Goal: Task Accomplishment & Management: Manage account settings

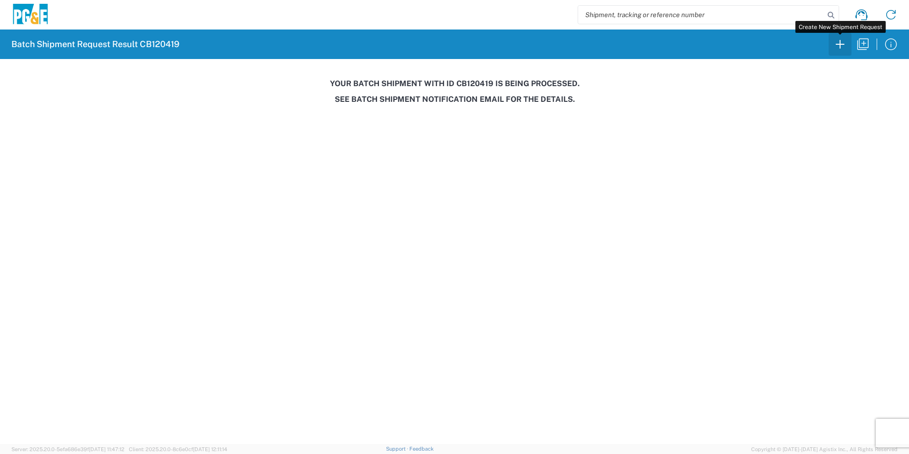
click at [841, 48] on icon "button" at bounding box center [840, 44] width 15 height 15
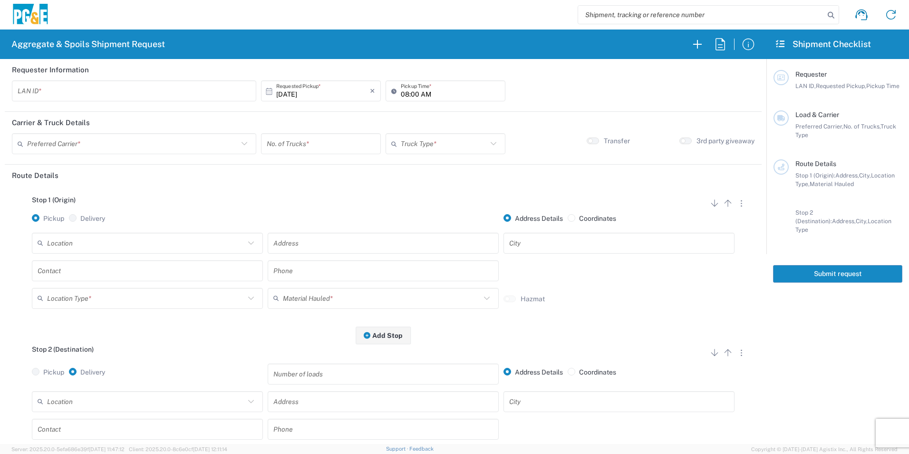
click at [188, 84] on input "text" at bounding box center [134, 91] width 233 height 17
type input "MTDK"
click at [401, 92] on input "08:00 AM" at bounding box center [450, 91] width 99 height 17
click at [414, 91] on input "06:00 AM" at bounding box center [450, 91] width 99 height 17
type input "06:30 AM"
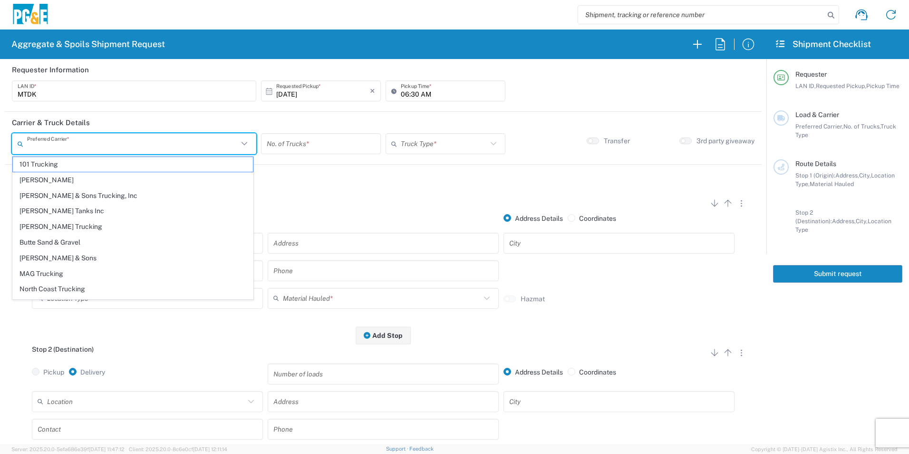
click at [151, 147] on input "text" at bounding box center [132, 144] width 211 height 17
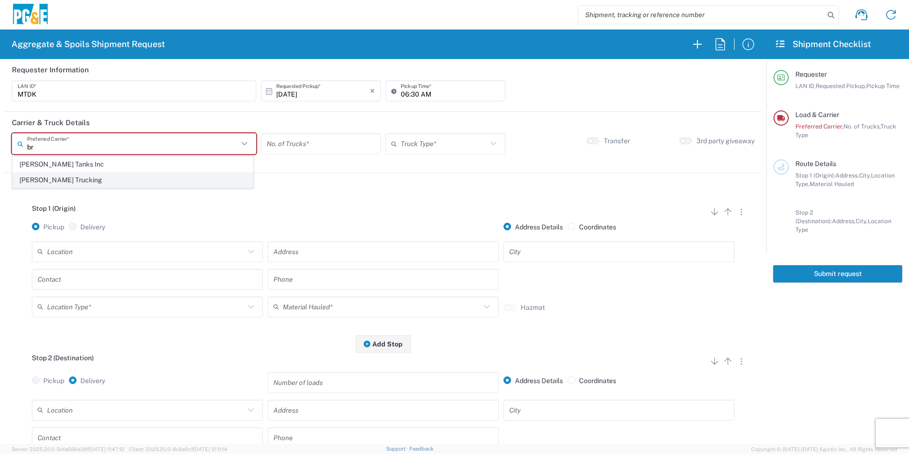
click at [68, 181] on span "Bray Trucking" at bounding box center [133, 180] width 240 height 15
type input "Bray Trucking"
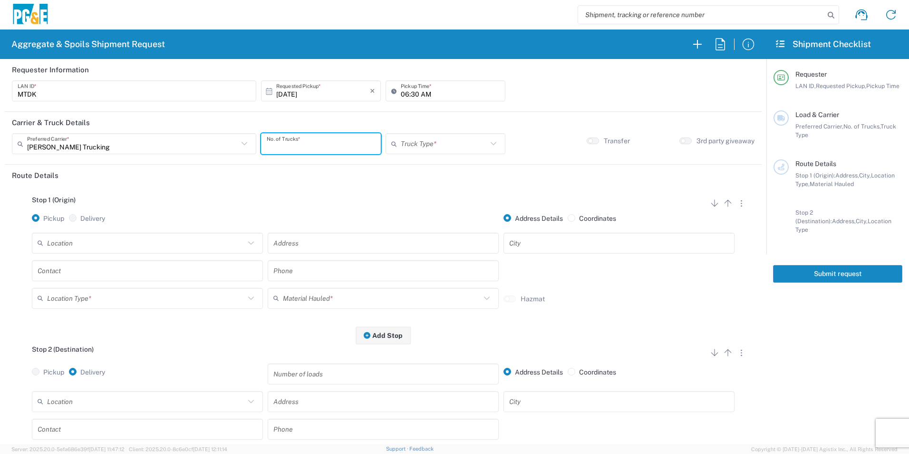
click at [338, 145] on input "number" at bounding box center [321, 144] width 108 height 17
type input "2"
click at [447, 143] on input "text" at bounding box center [444, 144] width 87 height 17
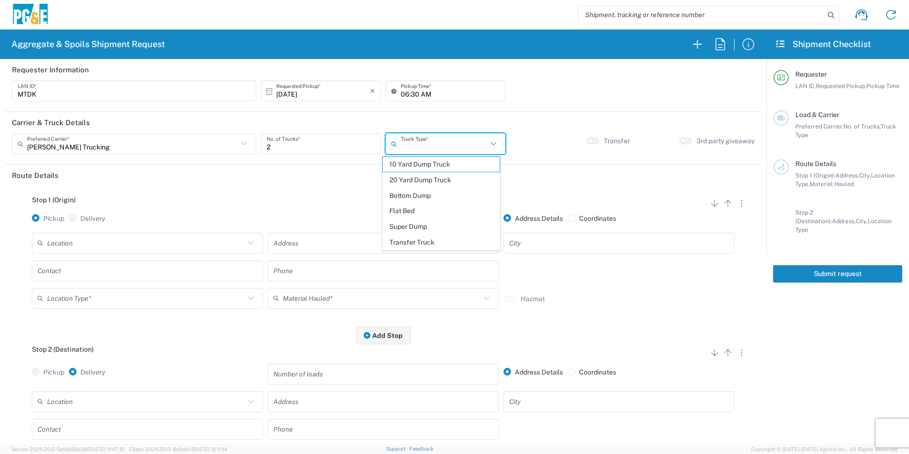
drag, startPoint x: 425, startPoint y: 227, endPoint x: 360, endPoint y: 230, distance: 65.2
click at [425, 227] on span "Super Dump" at bounding box center [441, 226] width 116 height 15
type input "Super Dump"
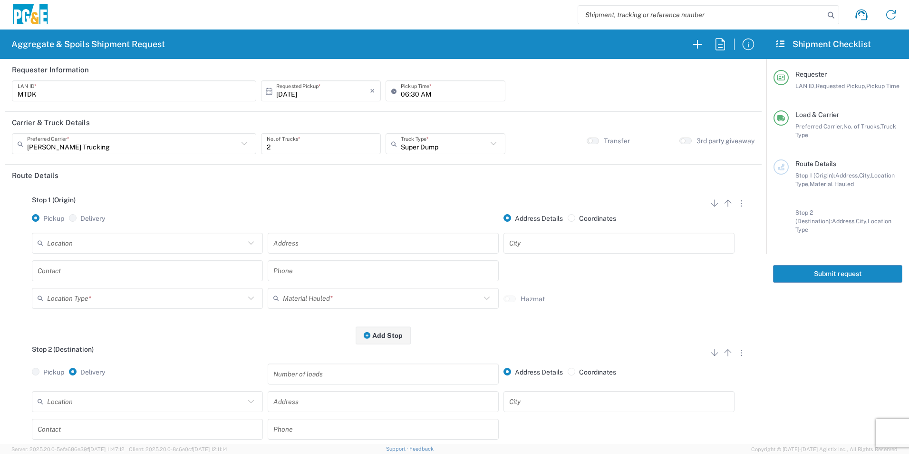
click at [107, 241] on input "text" at bounding box center [146, 242] width 198 height 17
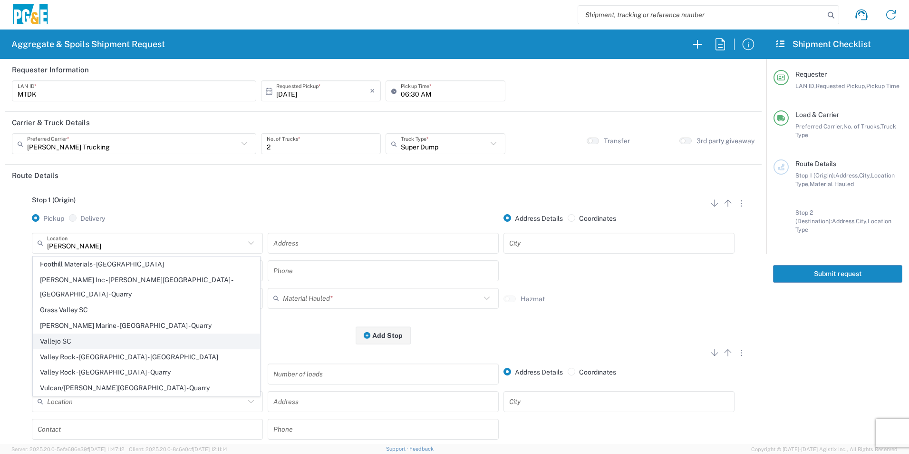
click at [97, 334] on span "Vallejo SC" at bounding box center [146, 341] width 226 height 15
type input "Vallejo SC"
type input "303 Carlson St"
type input "Vallejo"
type input "Business No Loading Dock"
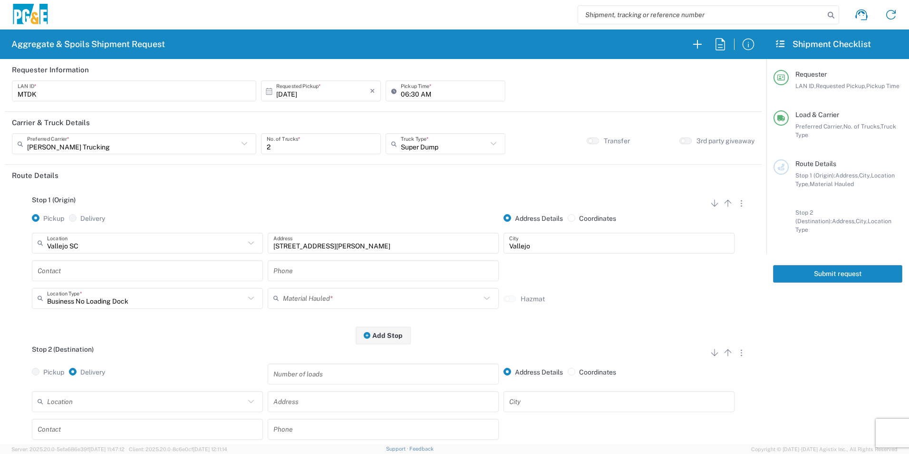
click at [101, 267] on input "text" at bounding box center [148, 270] width 220 height 17
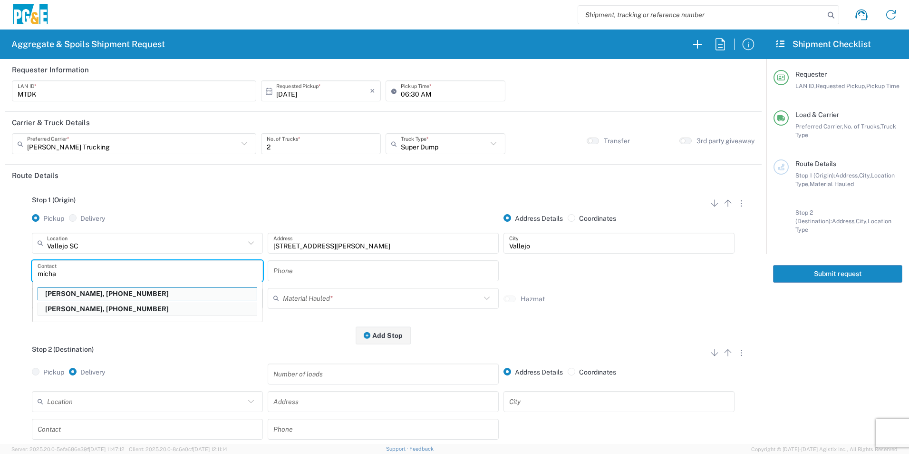
drag, startPoint x: 85, startPoint y: 292, endPoint x: 103, endPoint y: 292, distance: 17.6
click at [85, 292] on p "Michael Dorton, 707-315-7722" at bounding box center [147, 294] width 219 height 12
type input "Michael Dorton"
type input "707-315-7722"
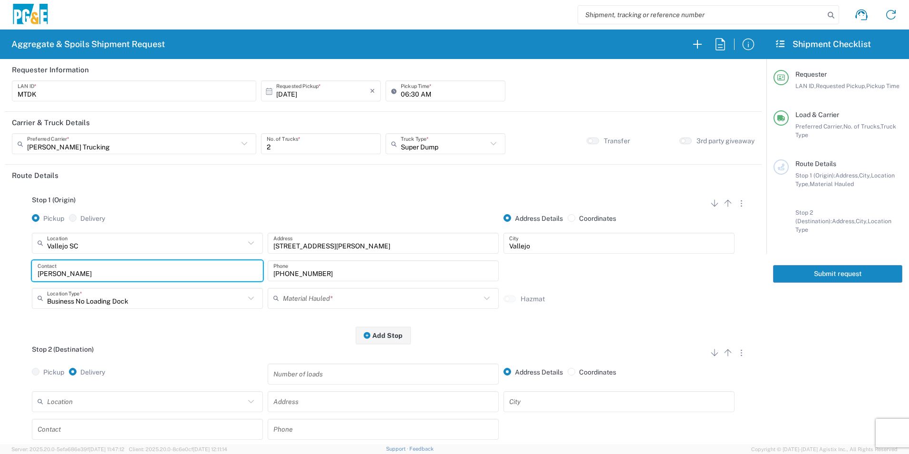
click at [346, 303] on input "text" at bounding box center [382, 298] width 198 height 17
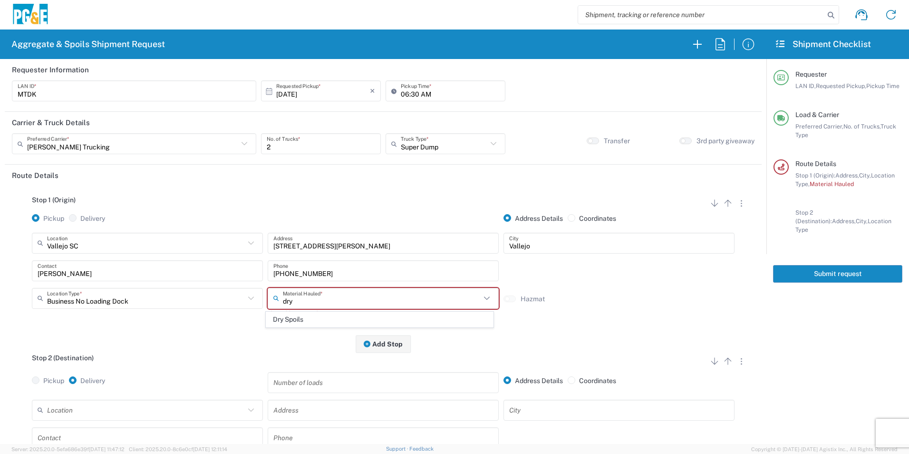
drag, startPoint x: 303, startPoint y: 323, endPoint x: 245, endPoint y: 358, distance: 67.6
click at [302, 322] on span "Dry Spoils" at bounding box center [379, 319] width 226 height 15
type input "Dry Spoils"
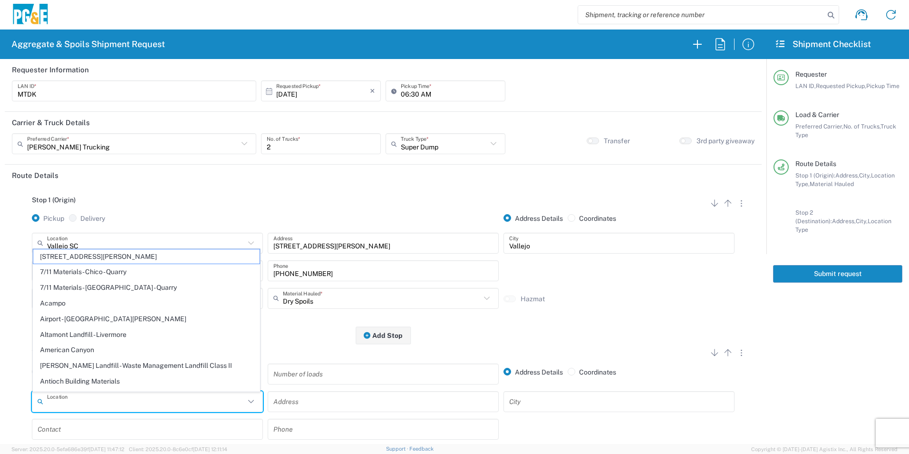
click at [149, 397] on input "text" at bounding box center [146, 401] width 198 height 17
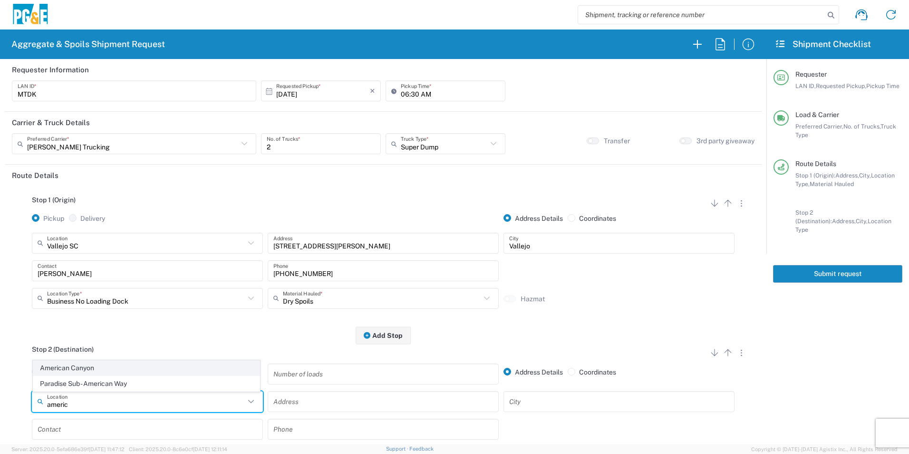
click at [99, 368] on span "American Canyon" at bounding box center [146, 367] width 226 height 15
type input "American Canyon"
type input "500 Boone Dr"
type input "American Canyon"
type input "Business No Loading Dock"
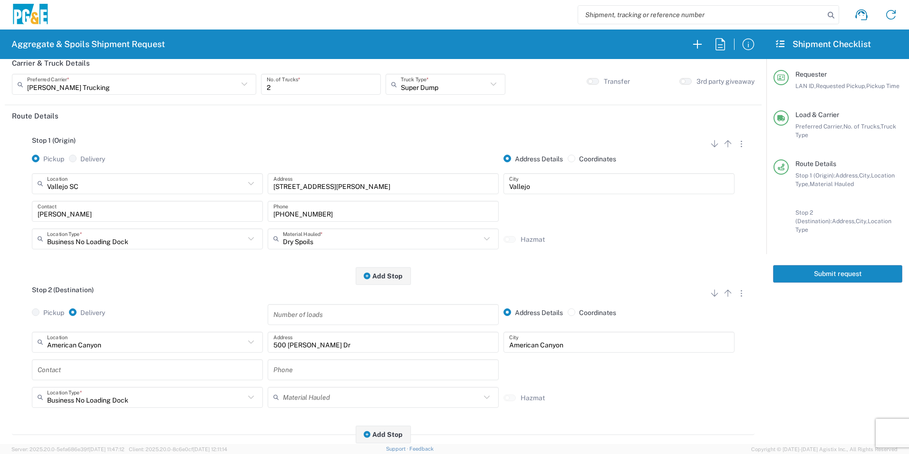
scroll to position [143, 0]
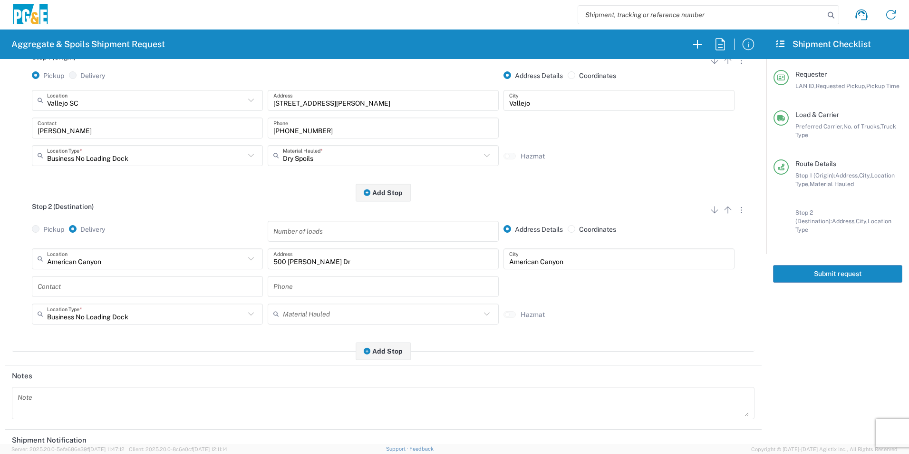
click at [90, 282] on input "text" at bounding box center [148, 286] width 220 height 17
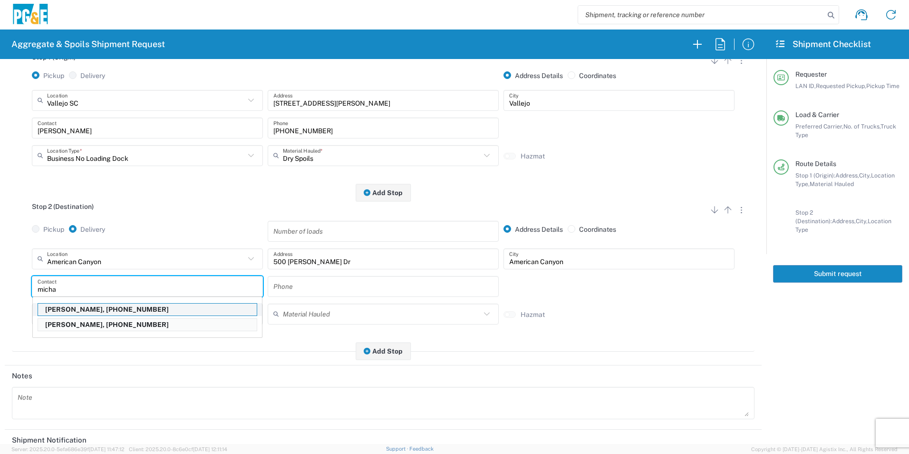
click at [84, 312] on p "Michael Dorton, 707-315-7722" at bounding box center [147, 309] width 219 height 12
type input "Michael Dorton"
type input "707-315-7722"
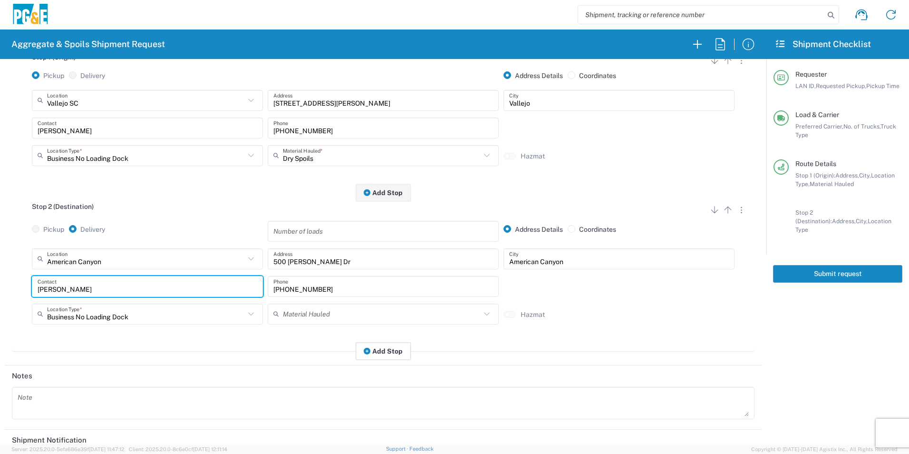
click at [366, 353] on icon "button" at bounding box center [367, 351] width 7 height 7
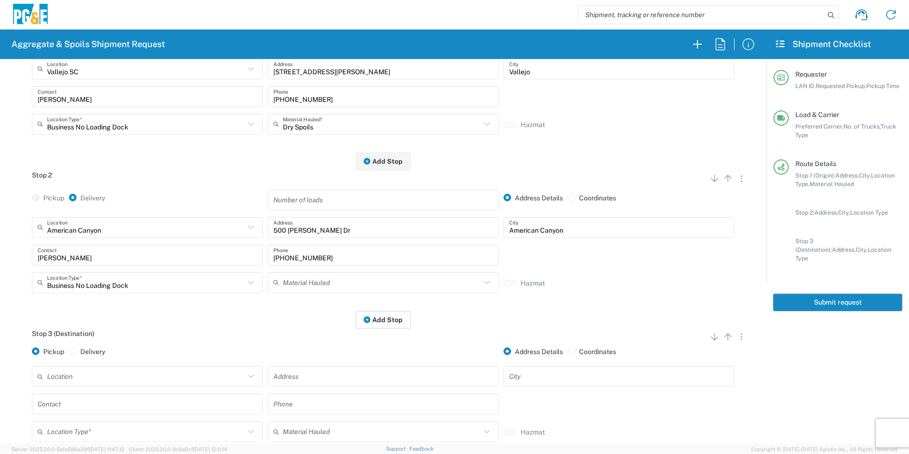
scroll to position [238, 0]
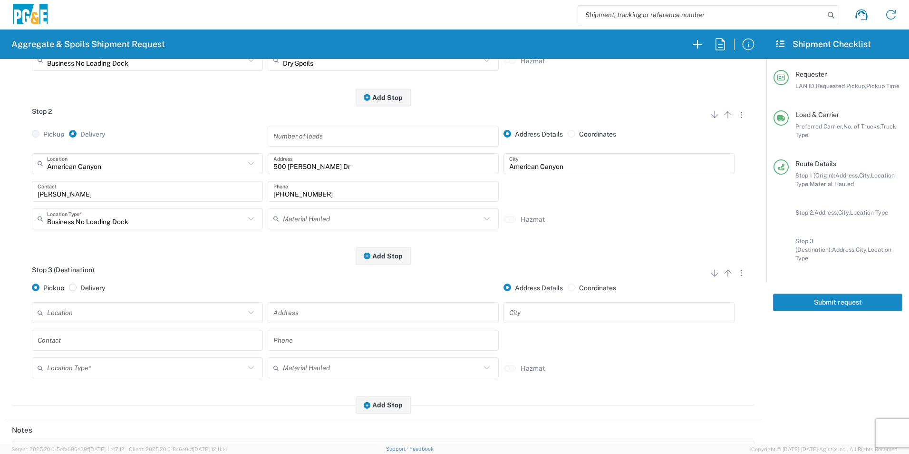
click at [75, 288] on span at bounding box center [73, 287] width 8 height 8
click at [80, 288] on input "Delivery" at bounding box center [83, 286] width 6 height 6
radio input "true"
radio input "false"
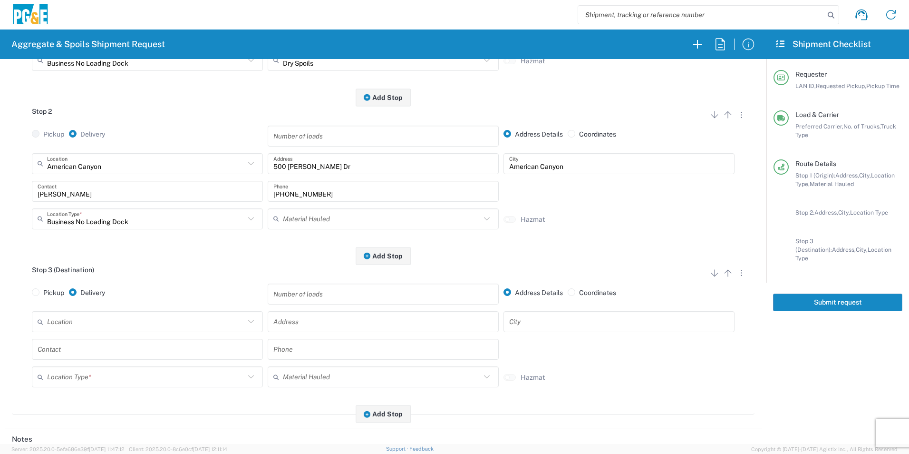
click at [79, 324] on input "text" at bounding box center [146, 321] width 198 height 17
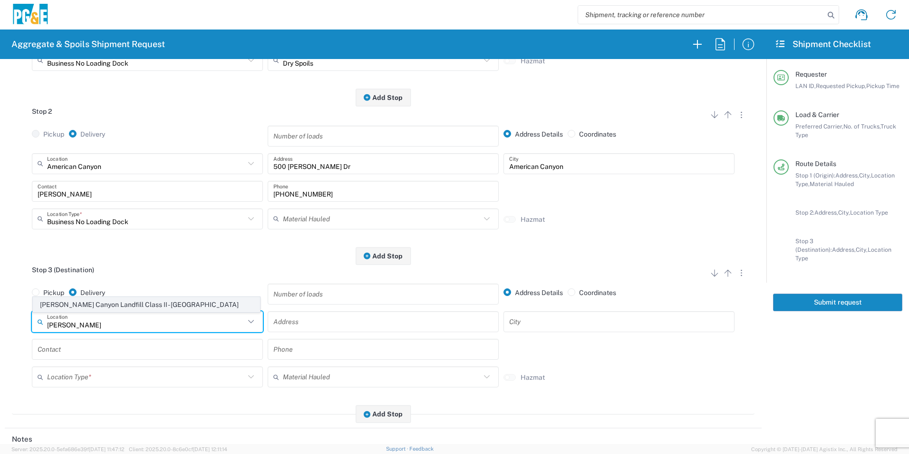
click at [77, 302] on span "Keller Canyon Landfill Class II - Pittsburg" at bounding box center [146, 304] width 226 height 15
type input "Keller Canyon Landfill Class II - Pittsburg"
type input "901 Bailey Rd"
type input "Pittsburg"
type input "Landfill"
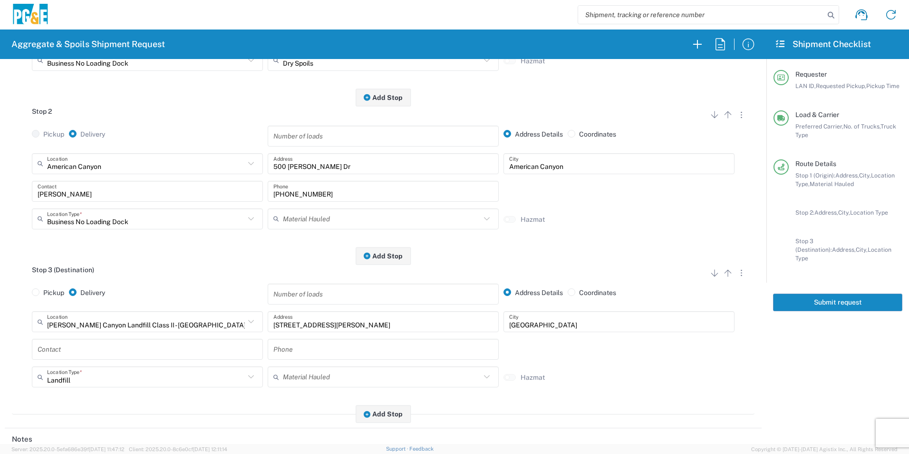
click at [59, 350] on input "text" at bounding box center [148, 349] width 220 height 17
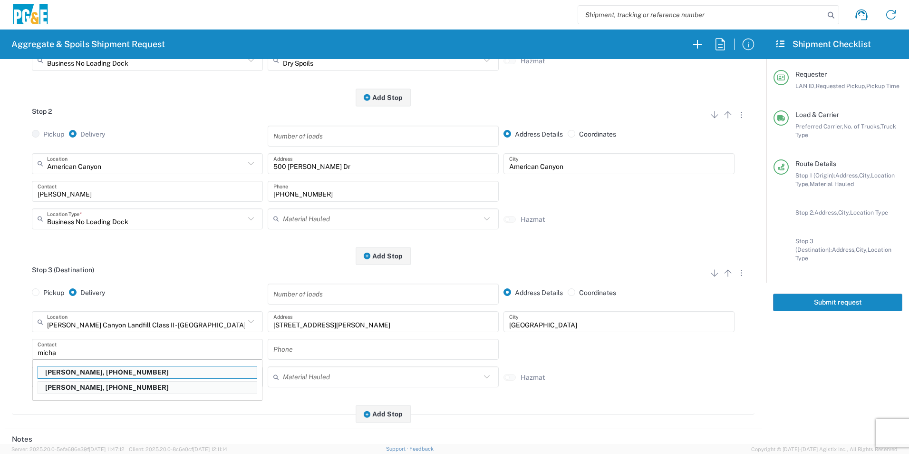
drag, startPoint x: 89, startPoint y: 371, endPoint x: 194, endPoint y: 375, distance: 104.2
click at [89, 371] on p "Michael Dorton, 707-315-7722" at bounding box center [147, 372] width 219 height 12
type input "Michael Dorton"
type input "707-315-7722"
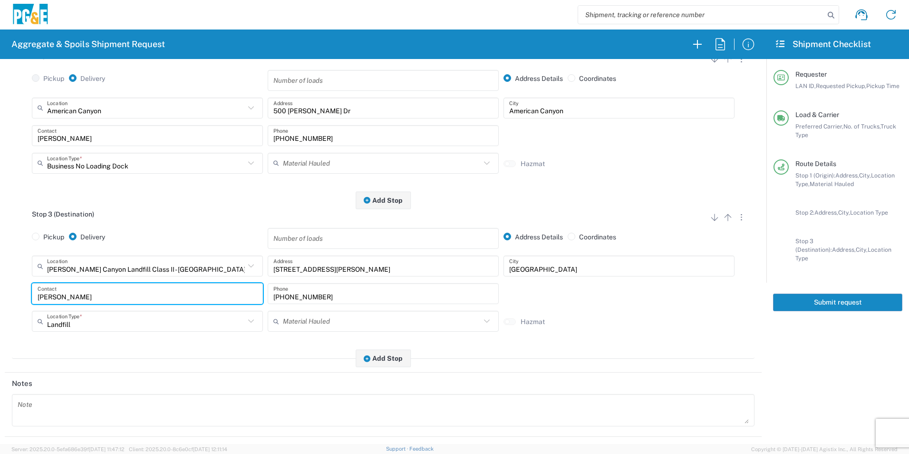
scroll to position [285, 0]
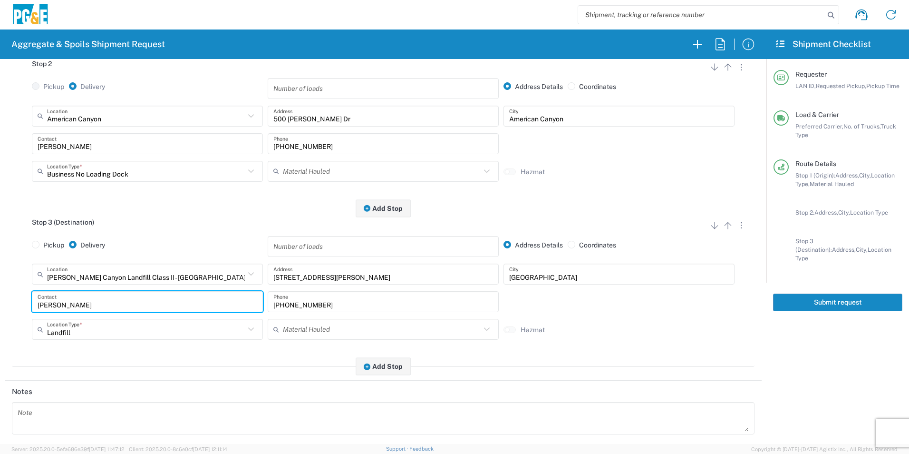
click at [310, 166] on input "text" at bounding box center [382, 171] width 198 height 17
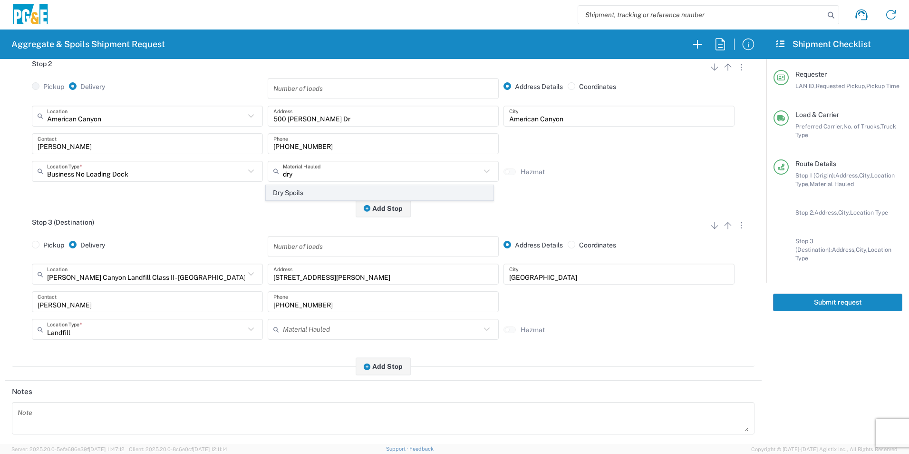
click at [306, 190] on span "Dry Spoils" at bounding box center [379, 192] width 226 height 15
type input "Dry Spoils"
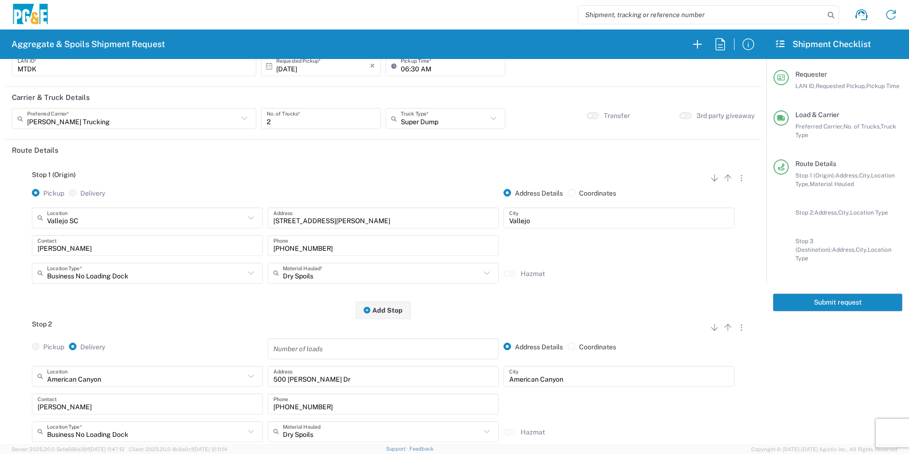
scroll to position [0, 0]
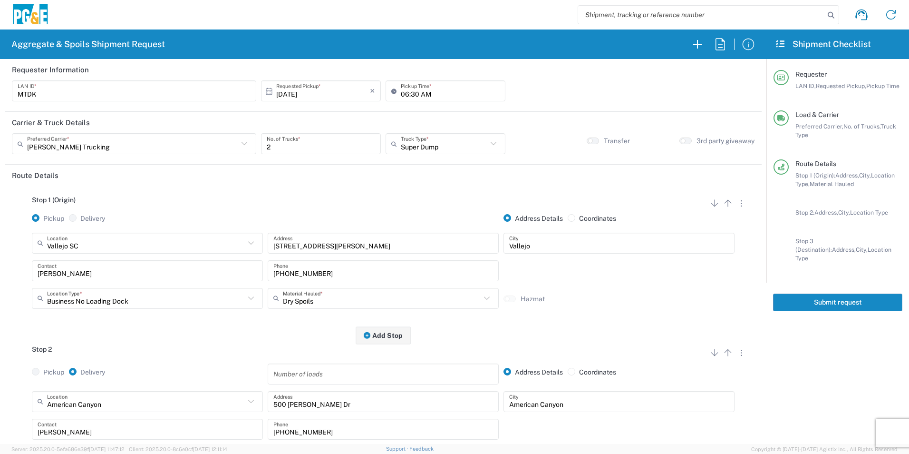
click at [876, 297] on button "Submit request" at bounding box center [837, 302] width 129 height 18
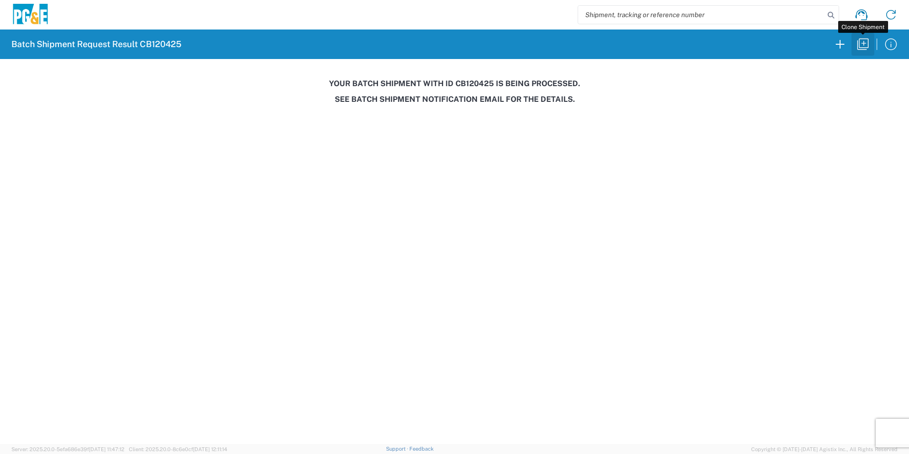
click at [866, 46] on icon "button" at bounding box center [862, 44] width 15 height 15
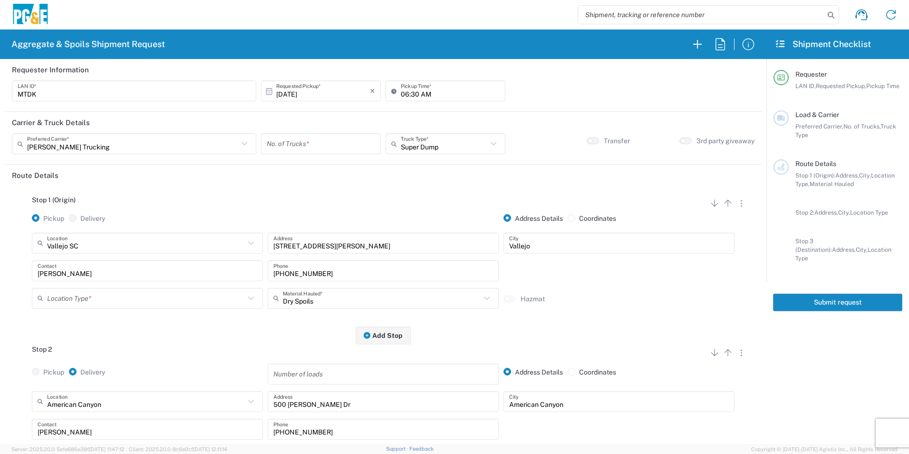
click at [292, 141] on input "number" at bounding box center [321, 144] width 108 height 17
type input "2"
click at [420, 144] on input "Super Dump" at bounding box center [444, 144] width 87 height 17
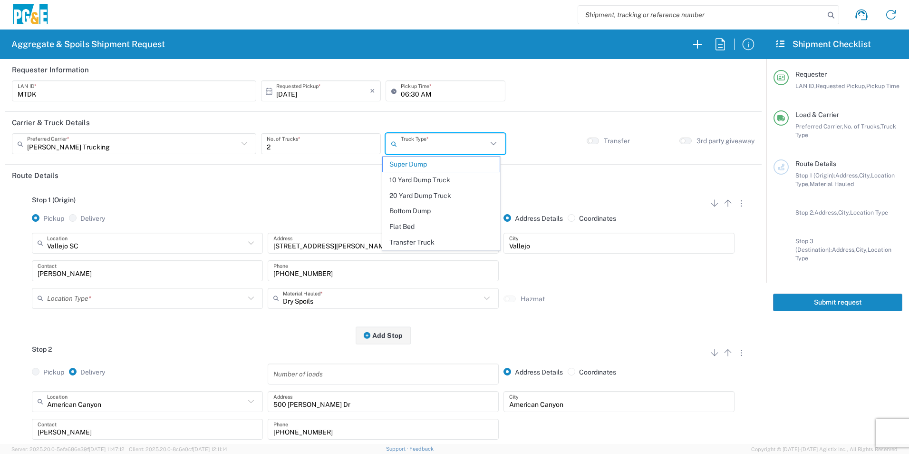
drag, startPoint x: 419, startPoint y: 195, endPoint x: 415, endPoint y: 197, distance: 4.9
click at [418, 195] on span "20 Yard Dump Truck" at bounding box center [441, 195] width 116 height 15
type input "20 Yard Dump Truck"
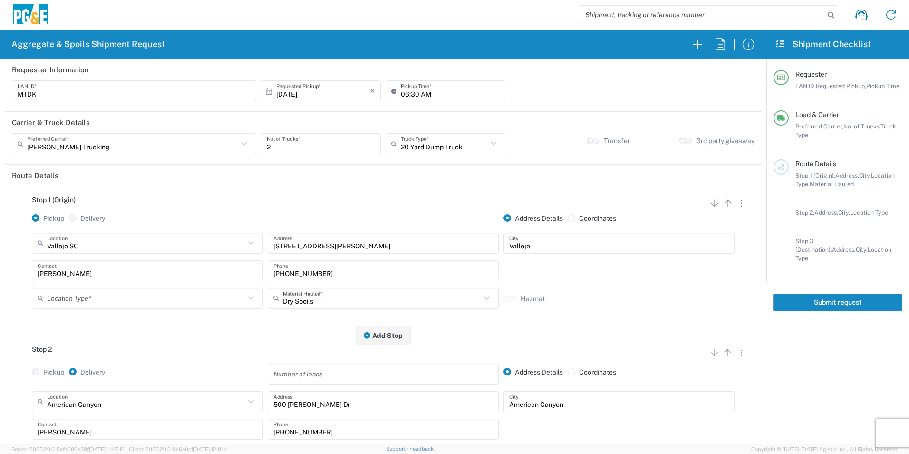
click at [133, 298] on input "text" at bounding box center [146, 298] width 198 height 17
drag, startPoint x: 113, startPoint y: 335, endPoint x: 122, endPoint y: 327, distance: 12.5
click at [113, 335] on span "Business No Loading Dock" at bounding box center [146, 335] width 226 height 15
type input "Business No Loading Dock"
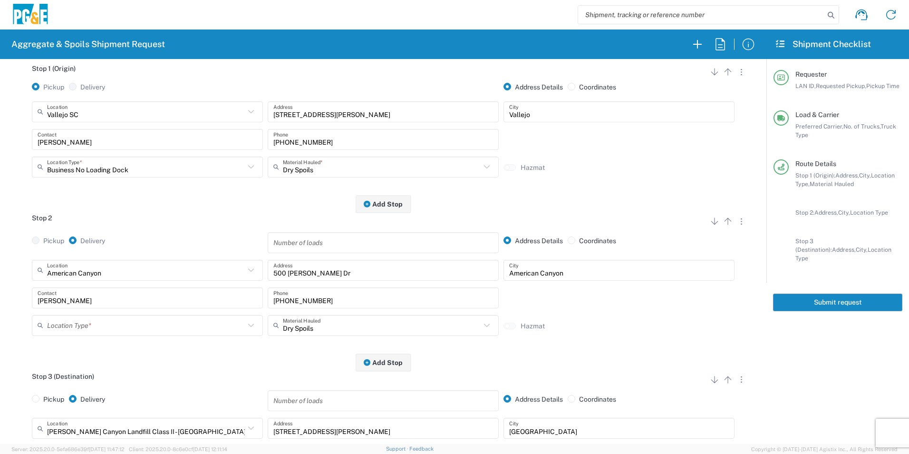
scroll to position [143, 0]
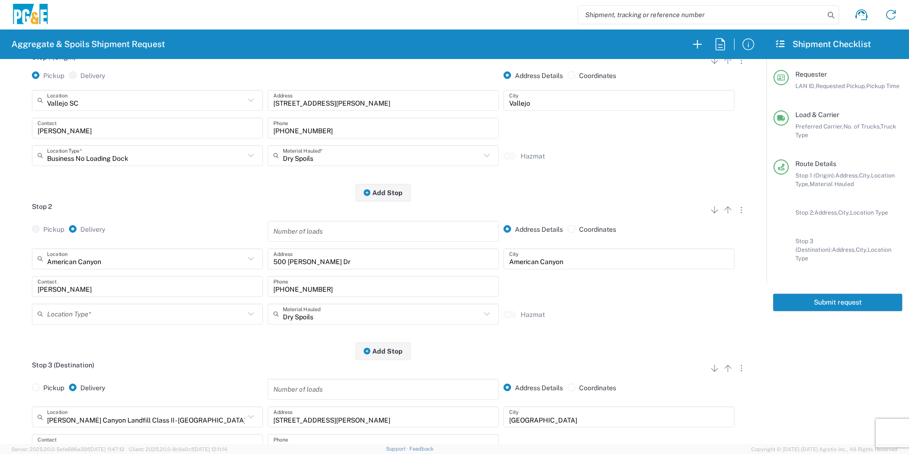
click at [85, 319] on input "text" at bounding box center [146, 313] width 198 height 17
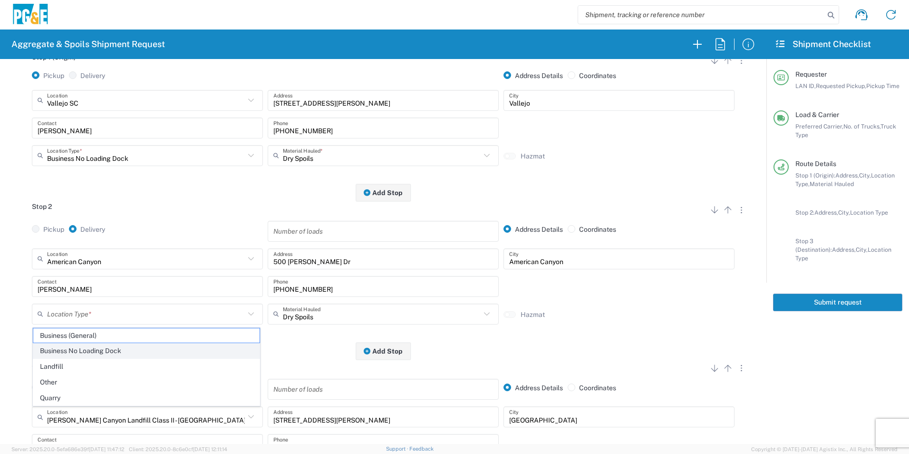
click at [80, 349] on span "Business No Loading Dock" at bounding box center [146, 350] width 226 height 15
type input "Business No Loading Dock"
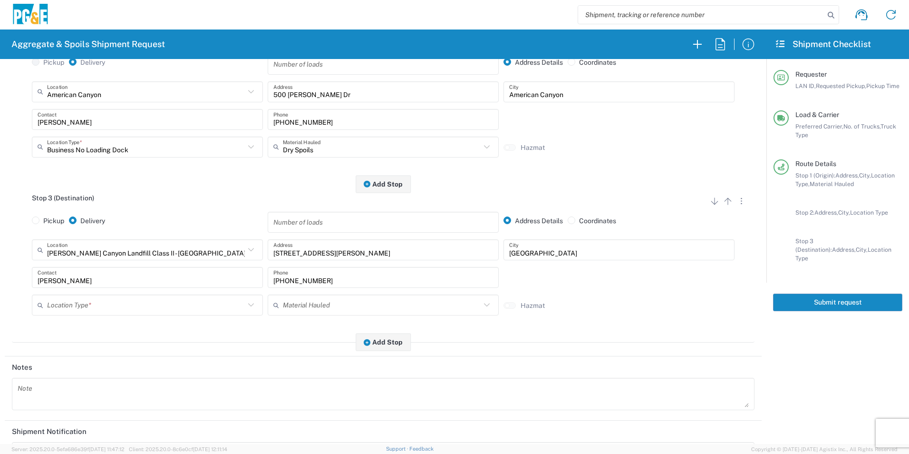
scroll to position [333, 0]
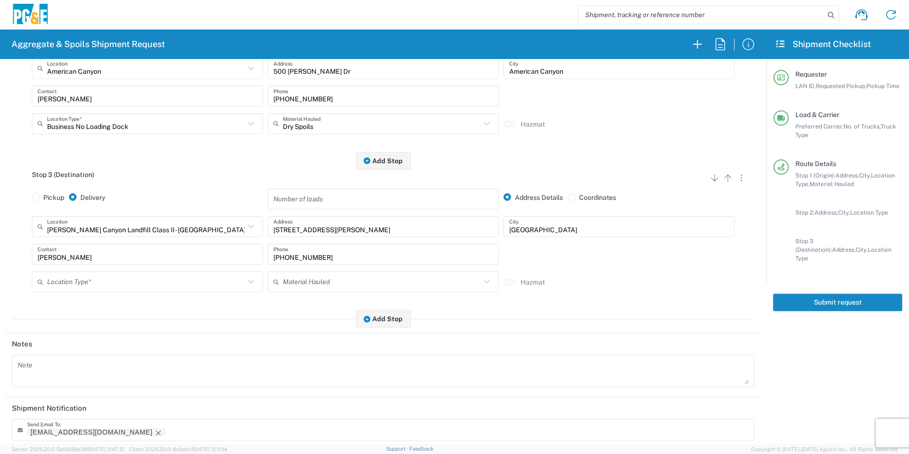
click at [72, 278] on input "text" at bounding box center [146, 281] width 198 height 17
drag, startPoint x: 74, startPoint y: 336, endPoint x: 85, endPoint y: 347, distance: 15.1
click at [74, 335] on span "Landfill" at bounding box center [146, 335] width 226 height 15
type input "Landfill"
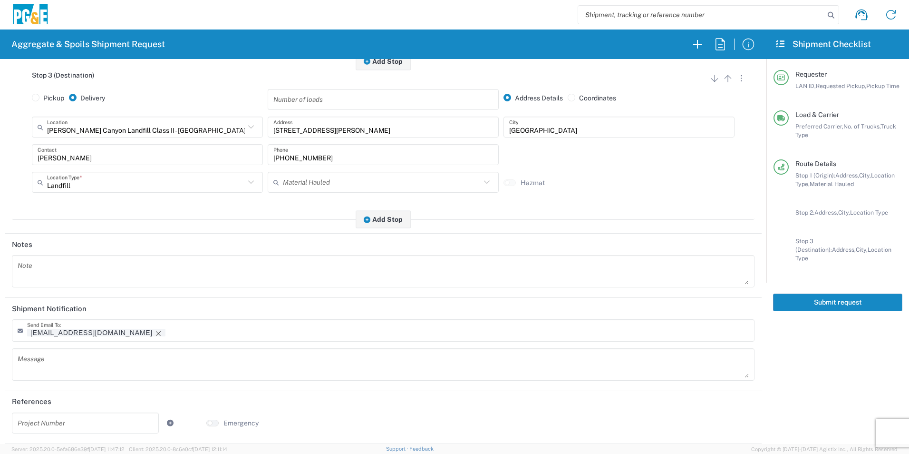
scroll to position [434, 0]
click at [156, 333] on icon "Remove tag" at bounding box center [158, 333] width 5 height 5
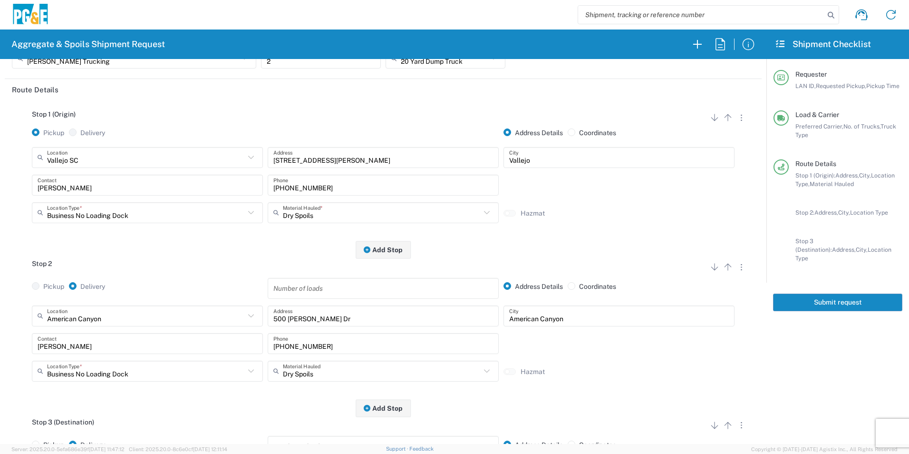
scroll to position [0, 0]
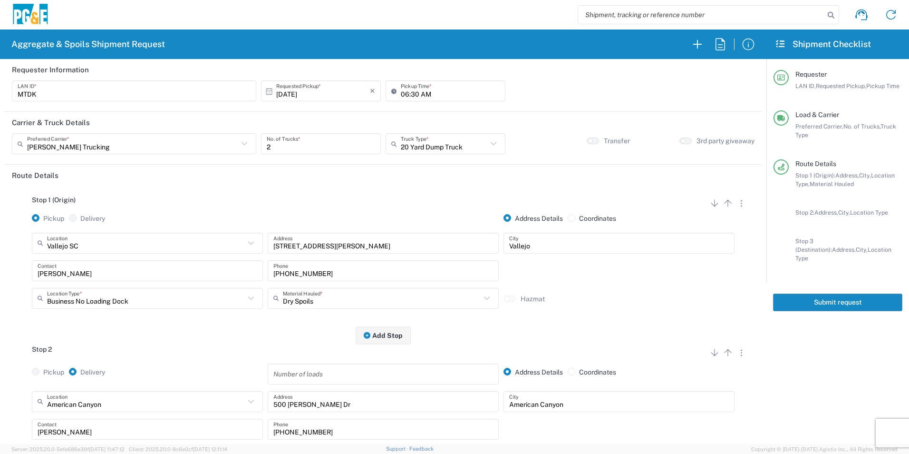
click at [819, 296] on button "Submit request" at bounding box center [837, 302] width 129 height 18
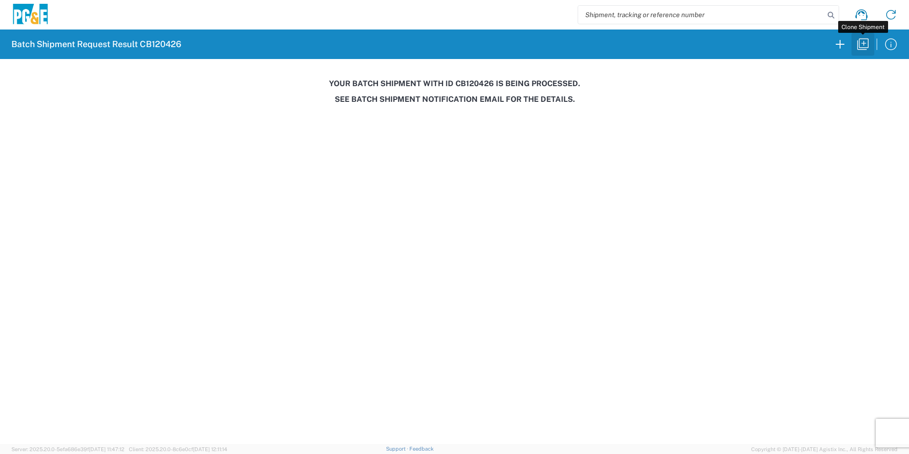
click at [861, 45] on icon "button" at bounding box center [862, 44] width 15 height 15
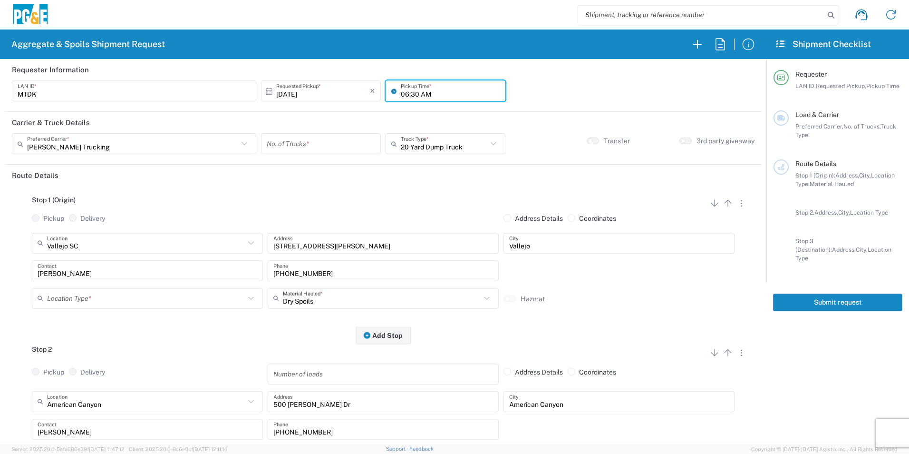
click at [401, 92] on input "06:30 AM" at bounding box center [450, 91] width 99 height 17
type input "05:30 AM"
click at [271, 141] on input "number" at bounding box center [321, 144] width 108 height 17
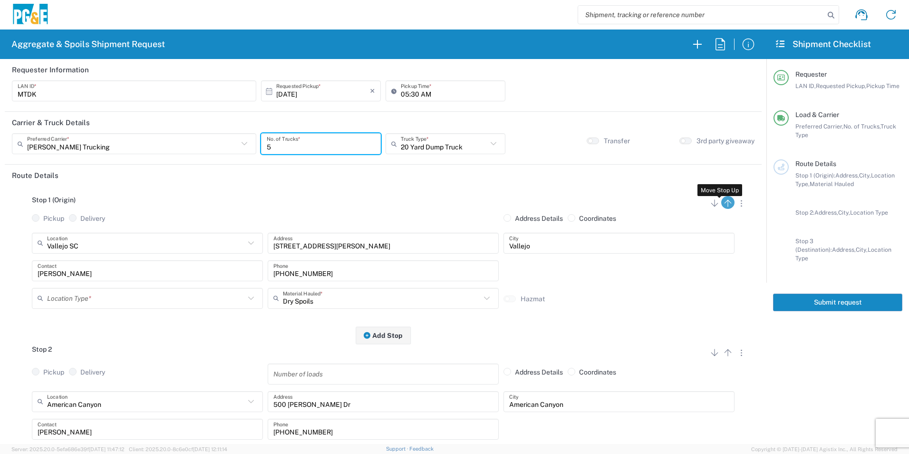
type input "5"
click at [722, 207] on icon "button" at bounding box center [727, 202] width 11 height 11
click at [735, 206] on button "button" at bounding box center [741, 202] width 13 height 13
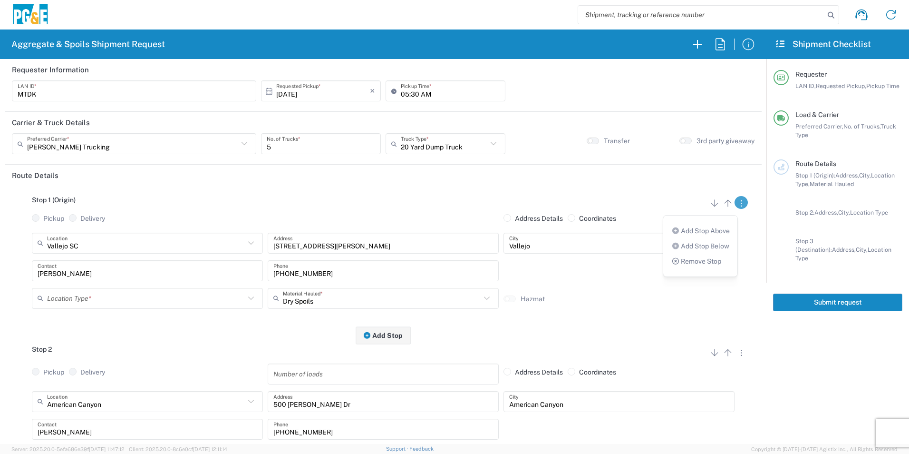
click at [700, 260] on link "Remove Stop" at bounding box center [696, 261] width 50 height 8
radio input "true"
radio input "false"
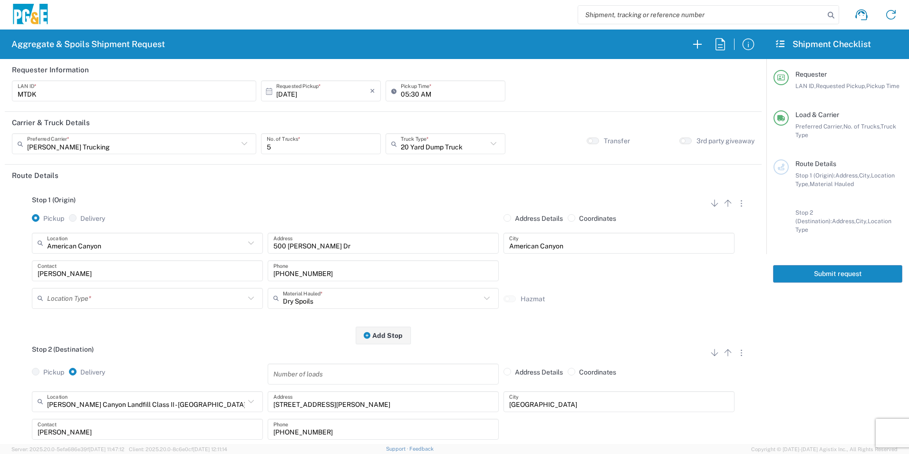
click at [132, 287] on div "Michael Dorton Contact" at bounding box center [147, 274] width 236 height 28
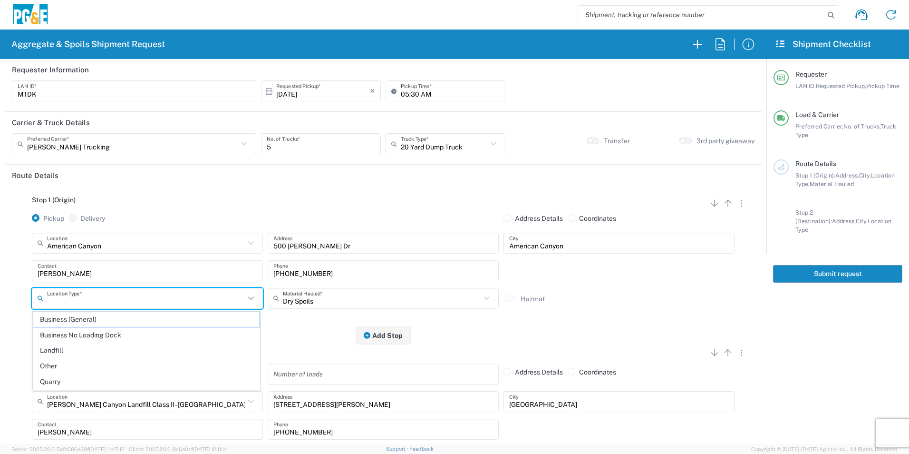
click at [120, 304] on input "text" at bounding box center [146, 298] width 198 height 17
click at [103, 331] on span "Business No Loading Dock" at bounding box center [146, 335] width 226 height 15
type input "Business No Loading Dock"
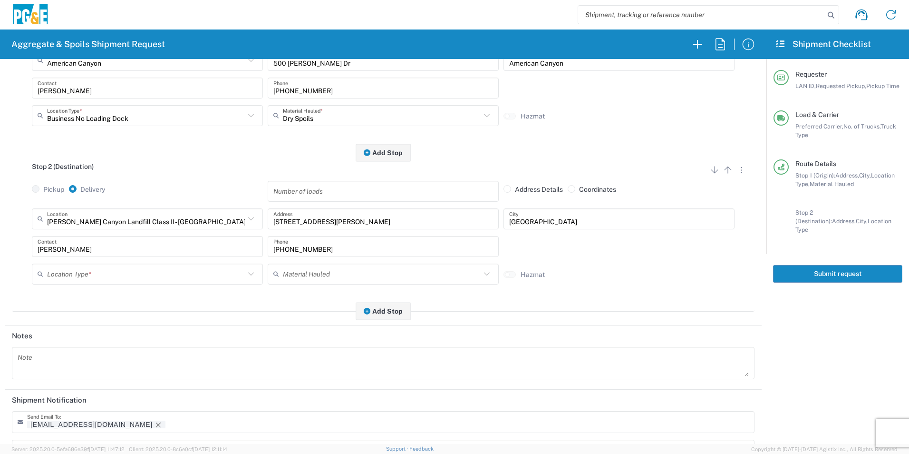
scroll to position [190, 0]
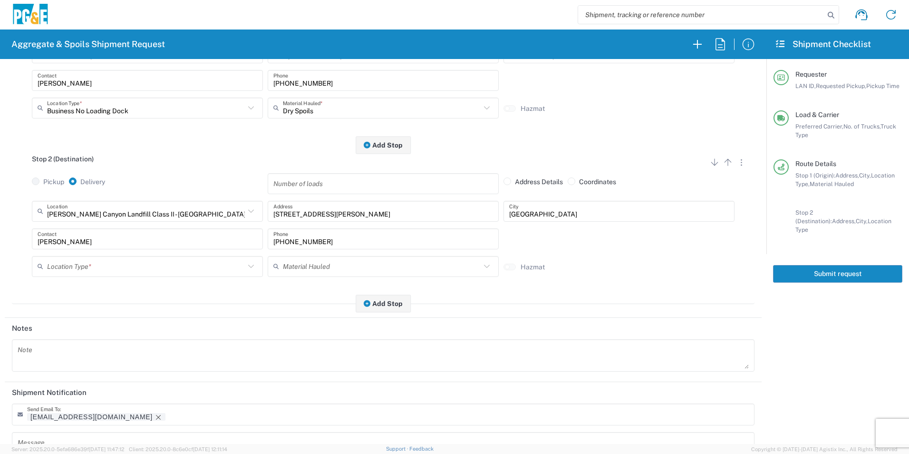
click at [93, 262] on input "text" at bounding box center [146, 266] width 198 height 17
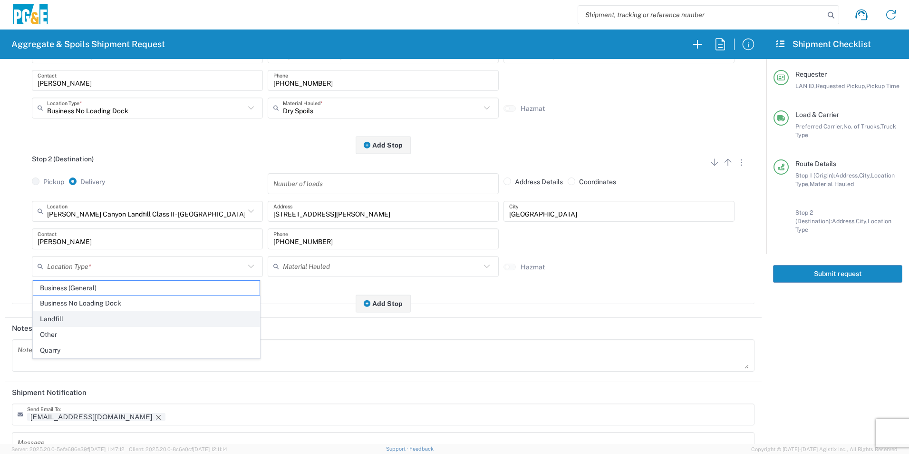
click at [66, 322] on span "Landfill" at bounding box center [146, 318] width 226 height 15
type input "Landfill"
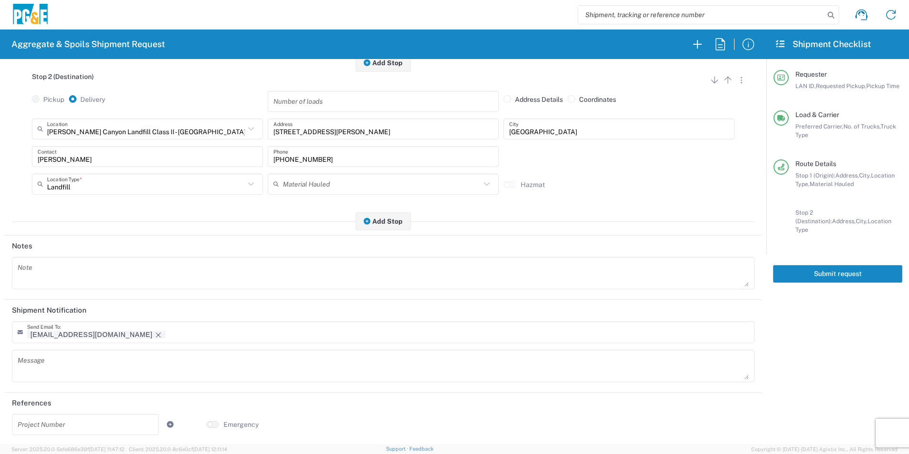
scroll to position [275, 0]
click at [155, 331] on icon "Remove tag" at bounding box center [159, 333] width 8 height 8
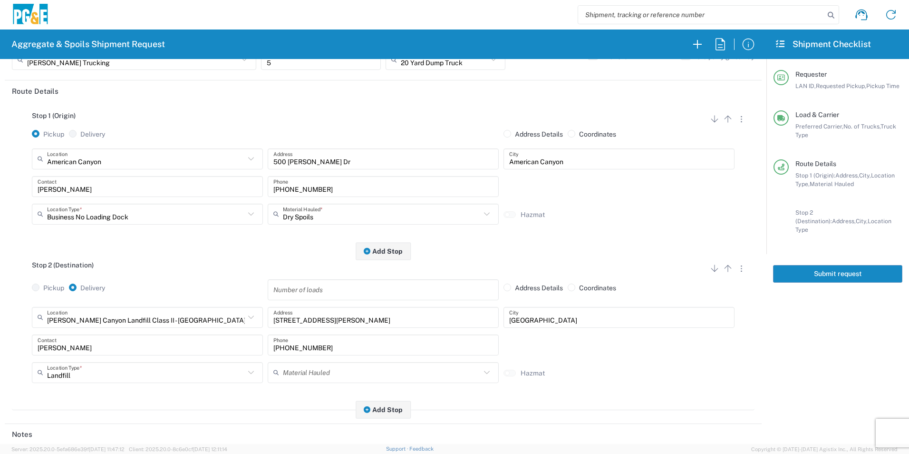
scroll to position [0, 0]
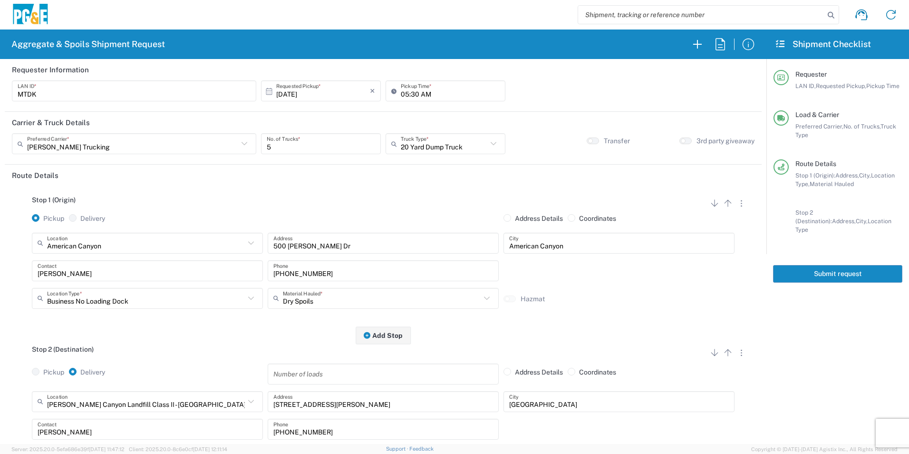
click at [832, 266] on button "Submit request" at bounding box center [837, 274] width 129 height 18
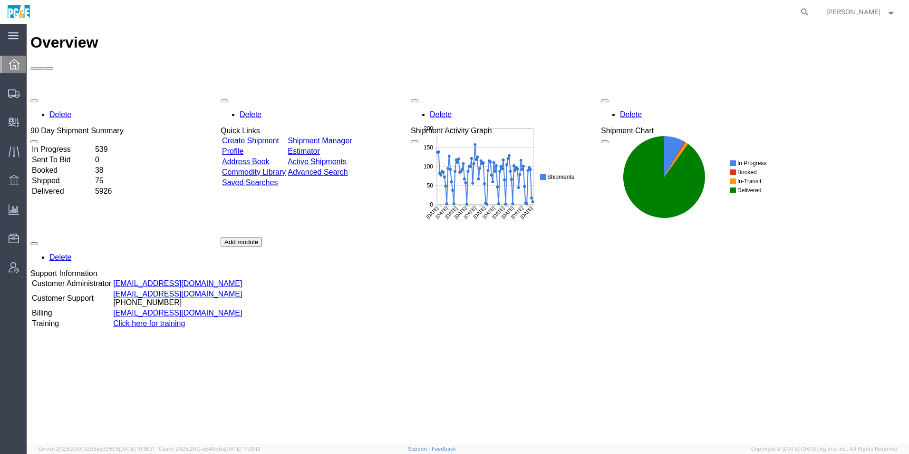
click at [352, 136] on link "Shipment Manager" at bounding box center [320, 140] width 64 height 8
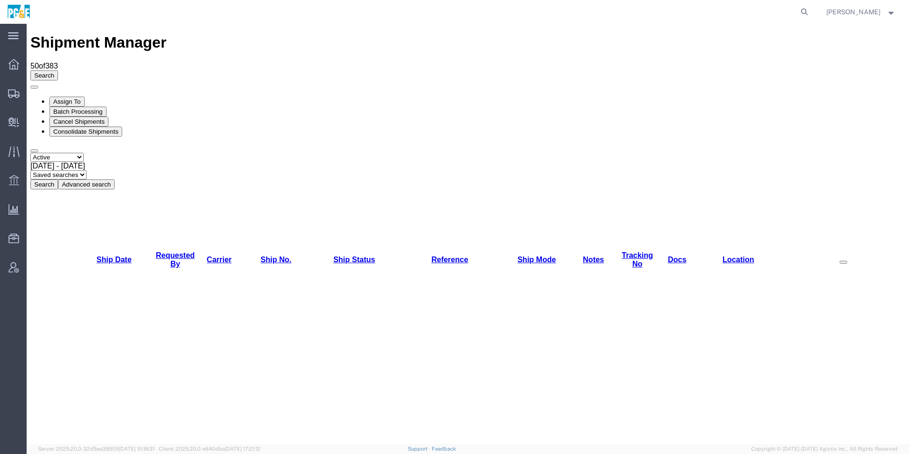
checkbox input "true"
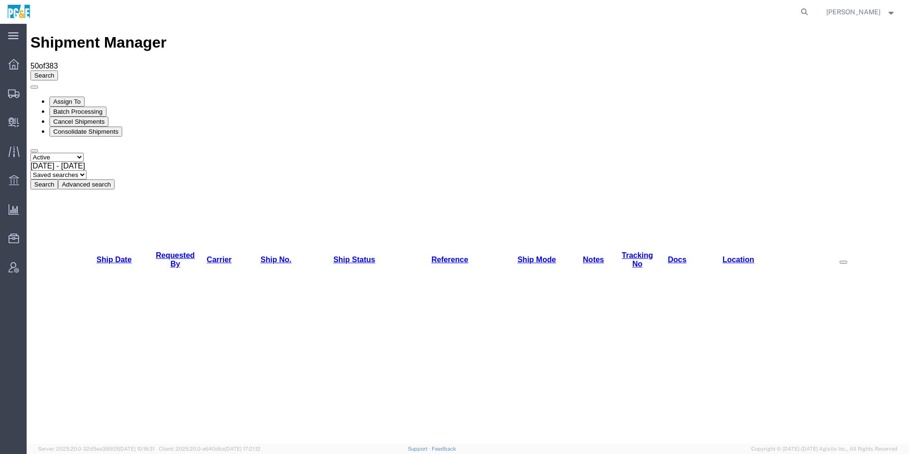
checkbox input "true"
click at [108, 116] on button "Cancel Shipments" at bounding box center [78, 121] width 59 height 10
